Goal: Task Accomplishment & Management: Manage account settings

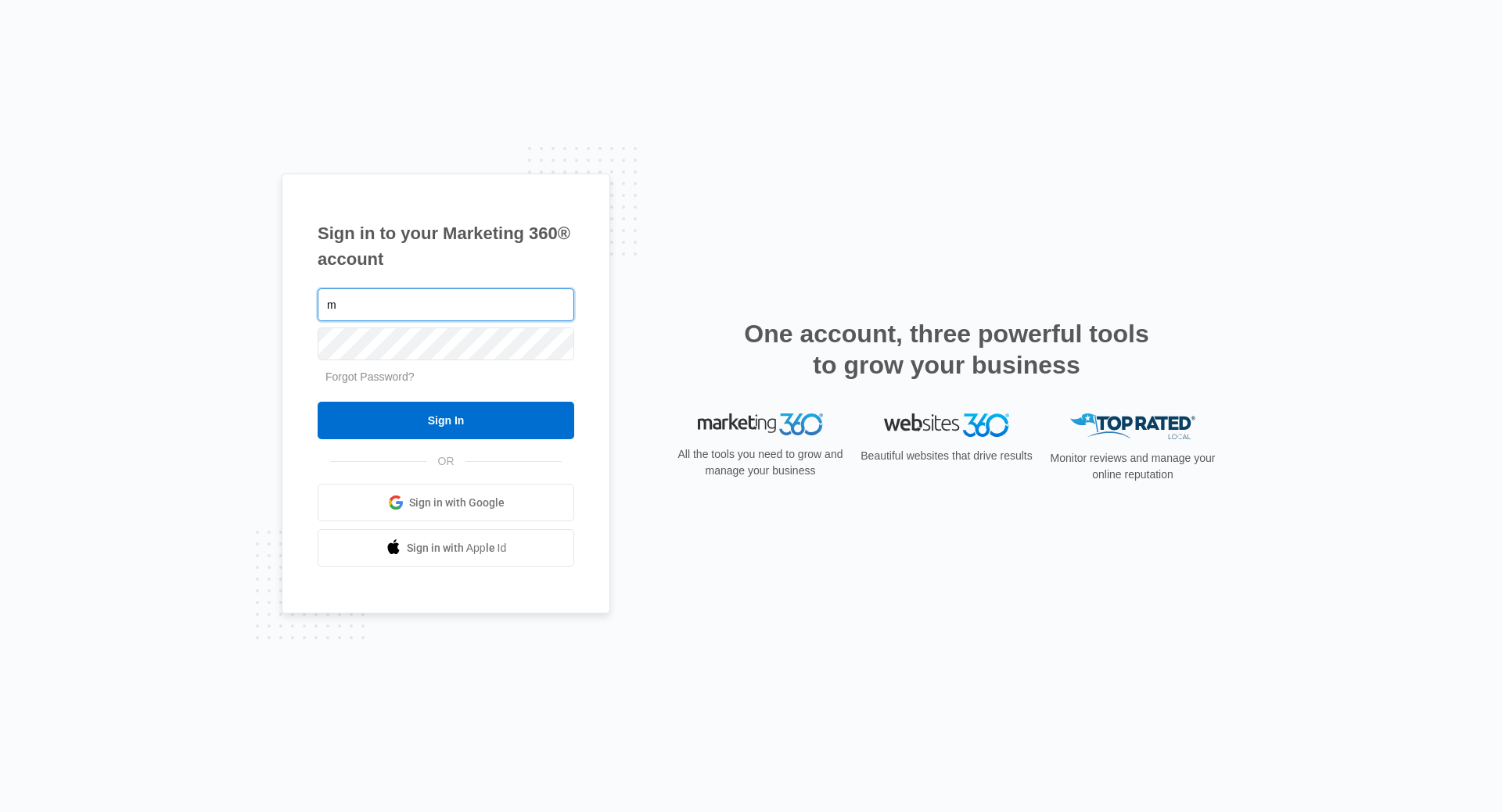
type input "michelle@highhopsbrewery.com"
click at [318, 402] on input "Sign In" at bounding box center [446, 420] width 256 height 38
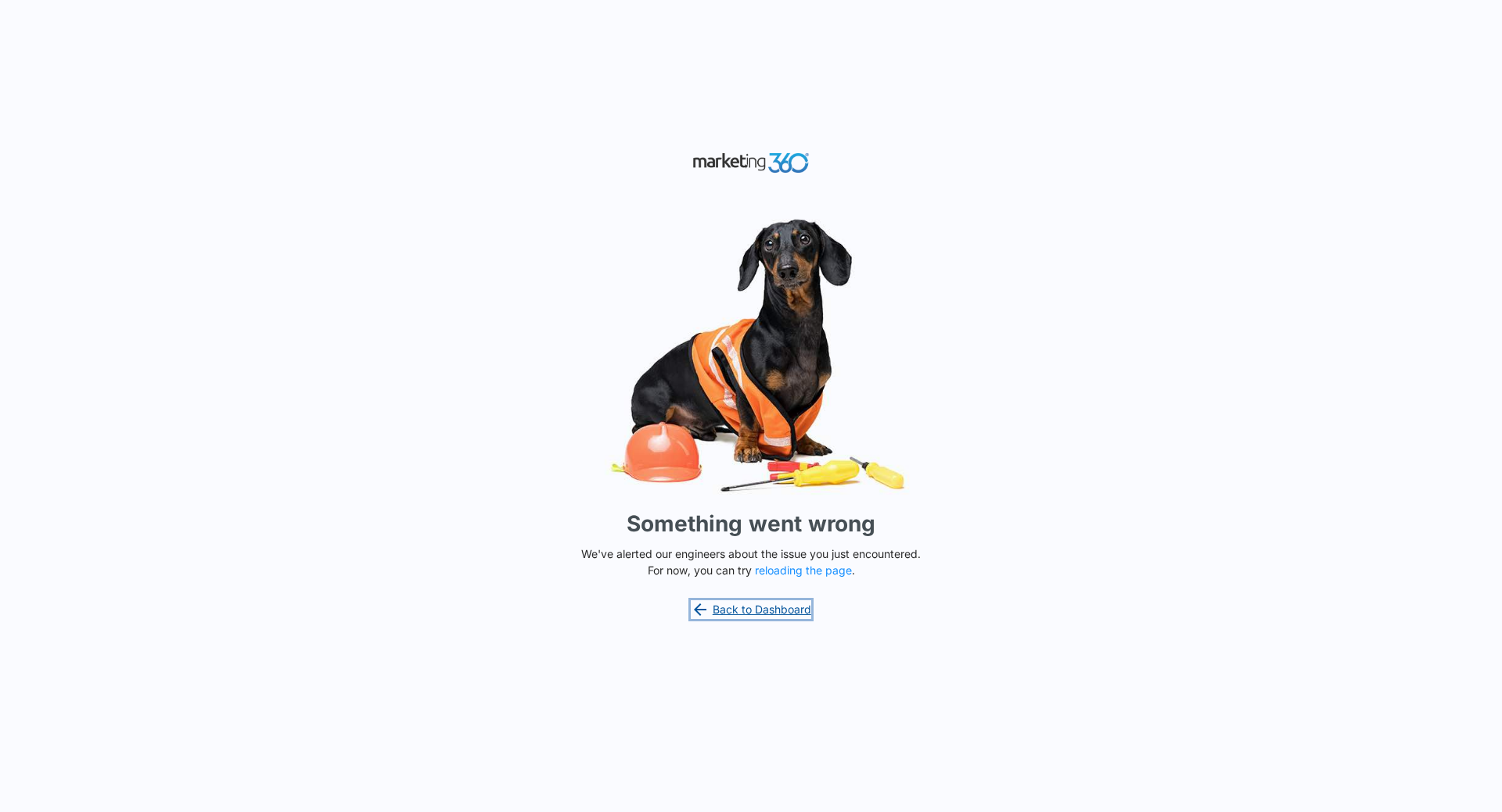
click at [790, 613] on link "Back to Dashboard" at bounding box center [751, 610] width 121 height 18
click at [813, 571] on button "reloading the page" at bounding box center [803, 571] width 97 height 13
click at [791, 608] on link "Back to Dashboard" at bounding box center [751, 610] width 121 height 18
